Goal: Entertainment & Leisure: Consume media (video, audio)

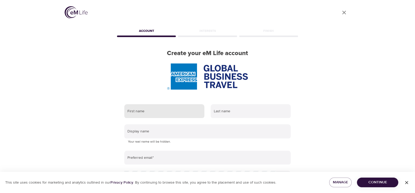
click at [160, 110] on input "text" at bounding box center [164, 111] width 80 height 14
type input "Wilna"
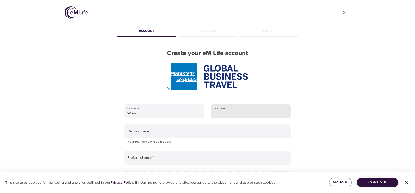
click at [225, 115] on input "text" at bounding box center [251, 111] width 80 height 14
type input "Perrin"
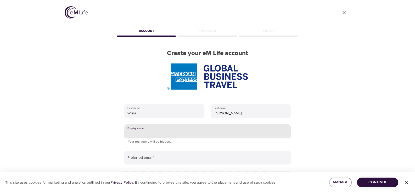
click at [175, 133] on input "text" at bounding box center [207, 132] width 166 height 14
type input "Wilna"
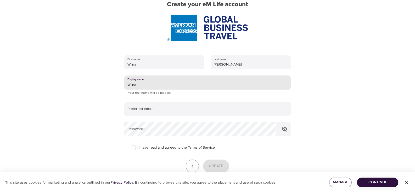
scroll to position [52, 0]
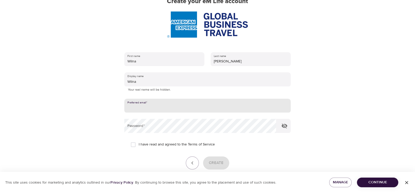
click at [166, 107] on input "email" at bounding box center [207, 106] width 166 height 14
type input "wilna.perrin@amexgbt.com"
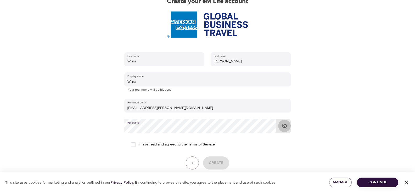
click at [284, 128] on icon "button" at bounding box center [284, 126] width 6 height 5
click at [285, 127] on icon "button" at bounding box center [284, 126] width 6 height 4
click at [133, 145] on input "I have read and agreed to the Terms of Service" at bounding box center [133, 144] width 11 height 11
checkbox input "true"
click at [213, 161] on span "Create" at bounding box center [216, 163] width 15 height 7
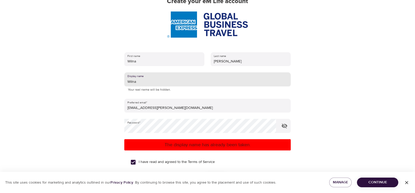
click at [140, 82] on input "Wilna" at bounding box center [207, 79] width 166 height 14
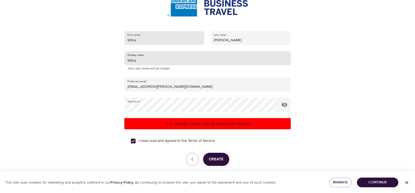
scroll to position [95, 0]
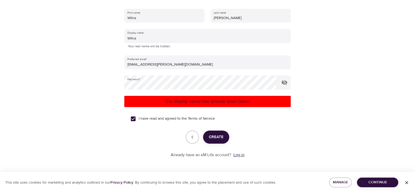
click at [240, 155] on link "Log in" at bounding box center [238, 155] width 11 height 5
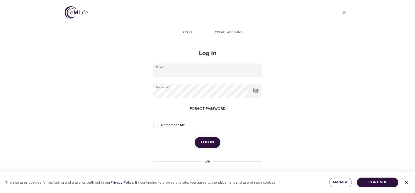
type input "[EMAIL_ADDRESS][PERSON_NAME][DOMAIN_NAME]"
click at [170, 126] on span "Remember Me" at bounding box center [173, 125] width 24 height 5
click at [161, 126] on input "Remember Me" at bounding box center [155, 125] width 11 height 11
checkbox input "true"
click at [210, 141] on span "Log in" at bounding box center [207, 142] width 13 height 7
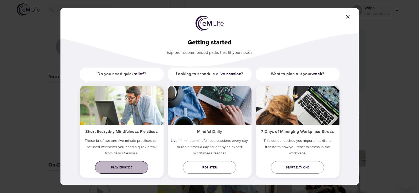
click at [121, 169] on span "Play episode" at bounding box center [121, 167] width 45 height 5
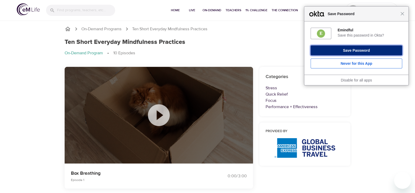
click at [348, 52] on button "Save Password" at bounding box center [357, 51] width 92 height 10
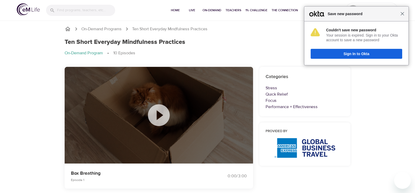
click at [403, 15] on span "Close" at bounding box center [402, 14] width 4 height 4
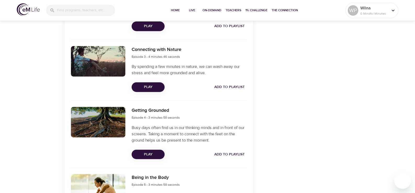
scroll to position [314, 0]
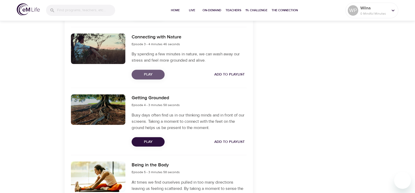
click at [149, 76] on span "Play" at bounding box center [148, 74] width 25 height 7
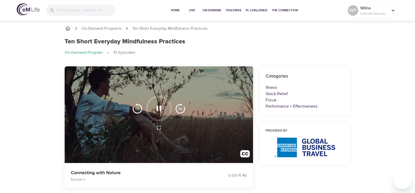
scroll to position [0, 0]
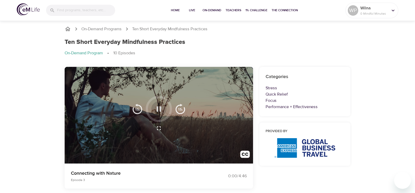
click at [159, 109] on icon "button" at bounding box center [158, 109] width 9 height 9
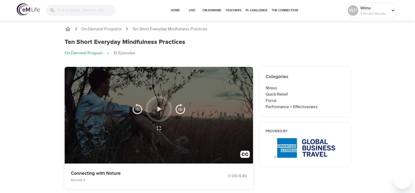
click at [159, 109] on icon "button" at bounding box center [159, 108] width 4 height 5
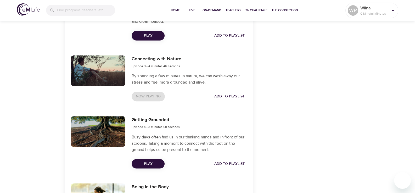
scroll to position [340, 0]
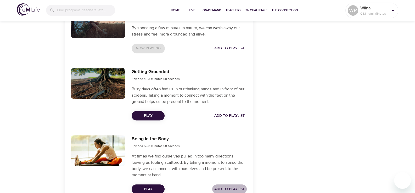
click at [235, 188] on span "Add to Playlist" at bounding box center [229, 189] width 30 height 7
click at [231, 115] on span "Add to Playlist" at bounding box center [229, 116] width 30 height 7
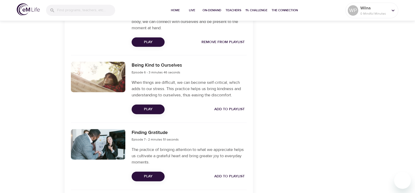
scroll to position [497, 0]
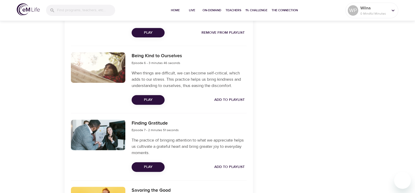
click at [241, 98] on span "Add to Playlist" at bounding box center [229, 100] width 30 height 7
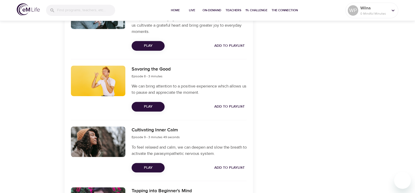
scroll to position [628, 0]
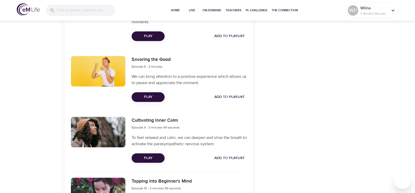
click at [235, 157] on span "Add to Playlist" at bounding box center [229, 158] width 30 height 7
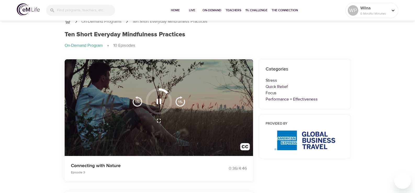
scroll to position [0, 0]
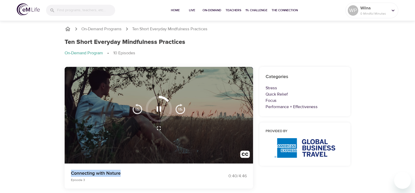
drag, startPoint x: 128, startPoint y: 172, endPoint x: 70, endPoint y: 171, distance: 57.6
click at [70, 171] on div "Connecting with Nature Episode 3" at bounding box center [136, 176] width 137 height 19
copy p "Connecting with Nature"
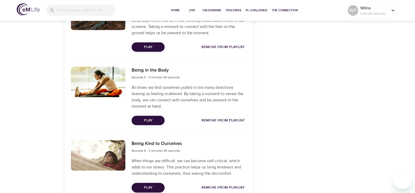
scroll to position [418, 0]
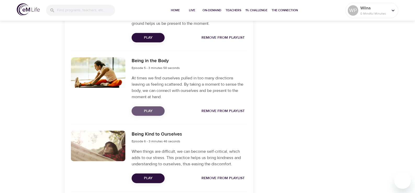
click at [147, 111] on span "Play" at bounding box center [148, 111] width 25 height 7
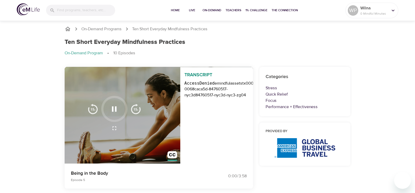
scroll to position [0, 0]
drag, startPoint x: 112, startPoint y: 173, endPoint x: 67, endPoint y: 173, distance: 44.5
click at [67, 173] on div "Being in the Body Episode 5 0:01 / 3:58" at bounding box center [158, 176] width 195 height 31
copy p "Being in the Body"
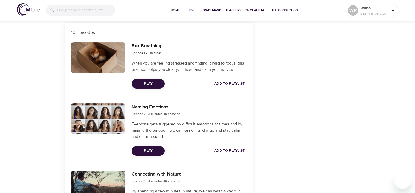
scroll to position [183, 0]
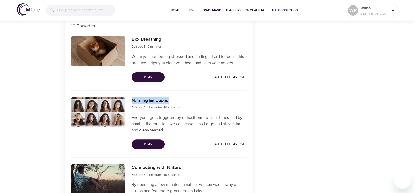
drag, startPoint x: 170, startPoint y: 100, endPoint x: 131, endPoint y: 99, distance: 38.7
click at [132, 99] on h6 "Naming Emotions" at bounding box center [156, 101] width 48 height 8
copy h6 "Naming Emotions"
drag, startPoint x: 234, startPoint y: 145, endPoint x: 209, endPoint y: 144, distance: 24.3
click at [233, 145] on span "Add to Playlist" at bounding box center [229, 144] width 30 height 7
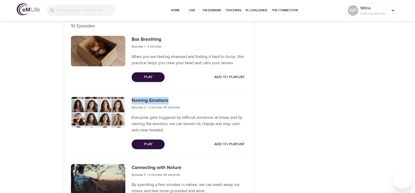
click at [155, 144] on span "Play" at bounding box center [148, 144] width 25 height 7
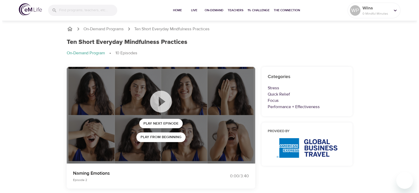
scroll to position [0, 0]
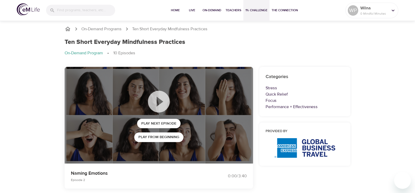
click at [258, 11] on span "1% Challenge" at bounding box center [256, 10] width 22 height 5
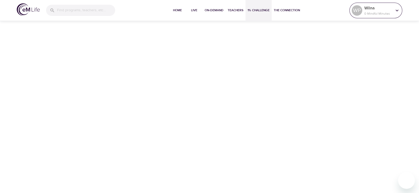
click at [390, 12] on p "0 Mindful Minutes" at bounding box center [378, 13] width 28 height 5
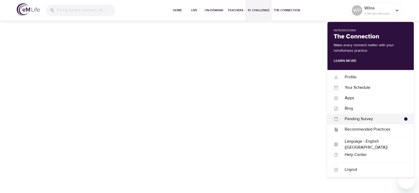
click at [382, 120] on div "Pending Survey" at bounding box center [371, 119] width 66 height 6
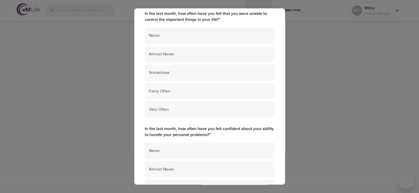
scroll to position [59, 0]
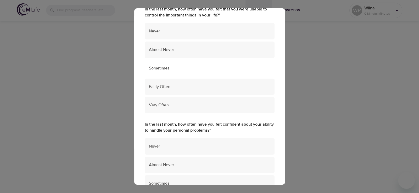
click at [187, 69] on span "Sometimes" at bounding box center [209, 68] width 121 height 6
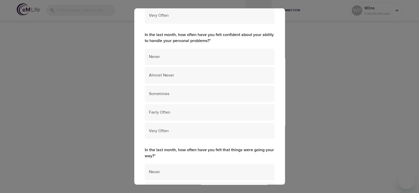
scroll to position [150, 0]
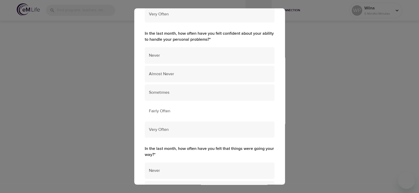
click at [174, 106] on div "Fairly Often" at bounding box center [210, 111] width 130 height 16
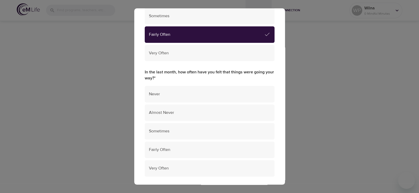
scroll to position [229, 0]
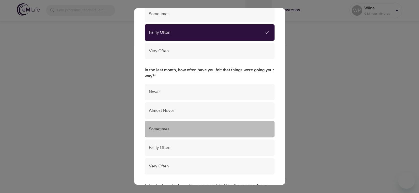
click at [230, 129] on span "Sometimes" at bounding box center [209, 129] width 121 height 6
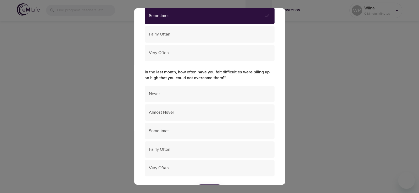
scroll to position [343, 0]
click at [174, 134] on div "Sometimes" at bounding box center [210, 130] width 130 height 16
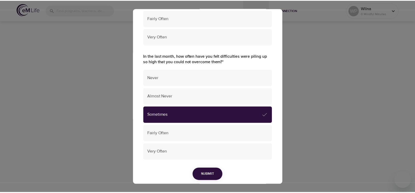
scroll to position [377, 0]
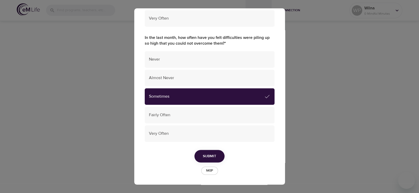
drag, startPoint x: 212, startPoint y: 158, endPoint x: 218, endPoint y: 155, distance: 6.7
click at [212, 157] on span "Submit" at bounding box center [209, 156] width 13 height 7
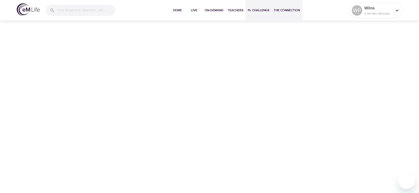
click at [281, 12] on span "The Connection" at bounding box center [287, 10] width 26 height 5
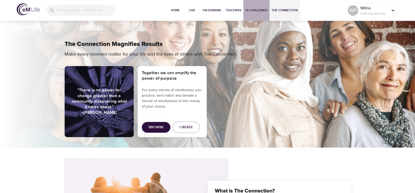
click at [257, 12] on span "1% Challenge" at bounding box center [256, 10] width 22 height 5
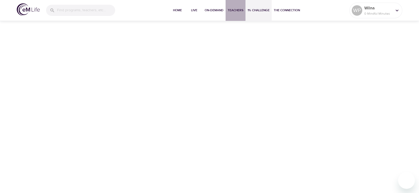
click at [229, 9] on span "Teachers" at bounding box center [236, 10] width 16 height 5
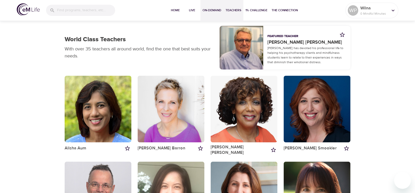
click at [201, 11] on button "On-Demand" at bounding box center [211, 10] width 23 height 21
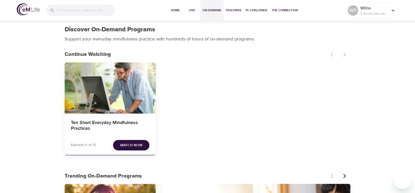
click at [135, 144] on span "Watch Now" at bounding box center [131, 145] width 22 height 7
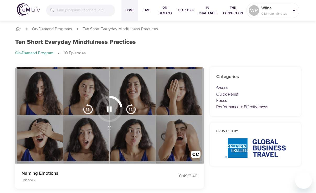
click at [129, 10] on span "Home" at bounding box center [129, 10] width 13 height 5
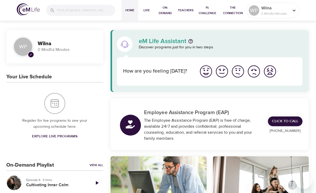
click at [223, 72] on img "I'm feeling good" at bounding box center [222, 71] width 14 height 14
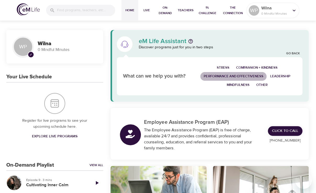
click at [234, 76] on span "Performance and Effectiveness" at bounding box center [233, 77] width 59 height 6
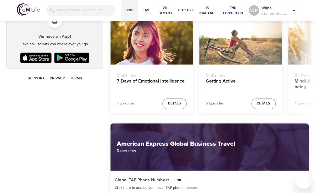
scroll to position [366, 0]
